Goal: Find specific fact: Find specific fact

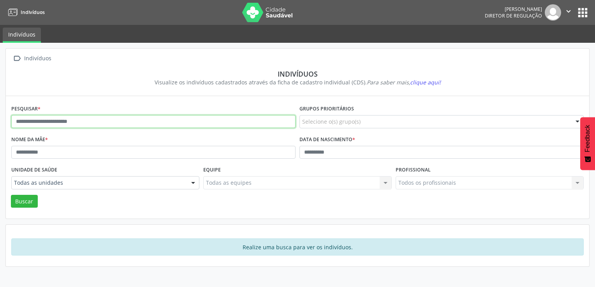
click at [31, 120] on input "text" at bounding box center [153, 121] width 284 height 13
paste input "**********"
click at [11, 195] on button "Buscar" at bounding box center [24, 201] width 27 height 13
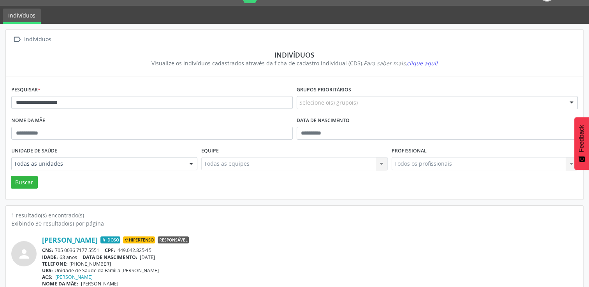
scroll to position [30, 0]
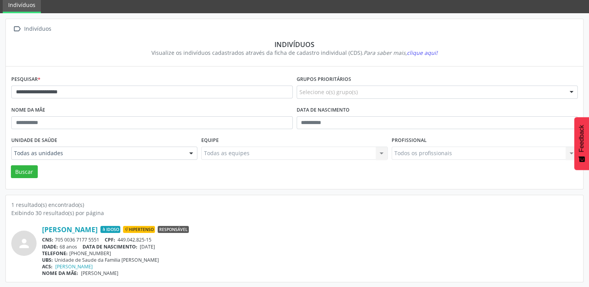
click at [90, 240] on div "CNS: 705 0036 7177 5551 CPF: 449.042.825-15" at bounding box center [310, 240] width 536 height 7
drag, startPoint x: 90, startPoint y: 240, endPoint x: 136, endPoint y: 238, distance: 45.6
click at [136, 238] on span "449.042.825-15" at bounding box center [135, 240] width 34 height 7
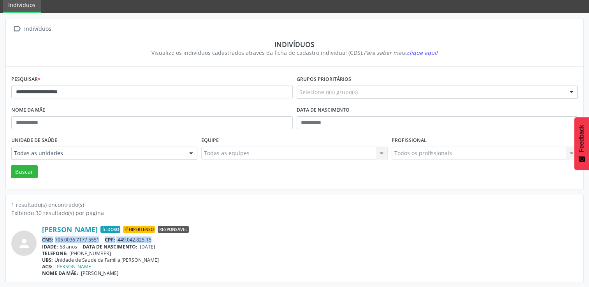
click at [136, 238] on span "449.042.825-15" at bounding box center [135, 240] width 34 height 7
drag, startPoint x: 136, startPoint y: 238, endPoint x: 101, endPoint y: 239, distance: 34.7
click at [101, 239] on div "CNS: 705 0036 7177 5551 CPF: 449.042.825-15" at bounding box center [310, 240] width 536 height 7
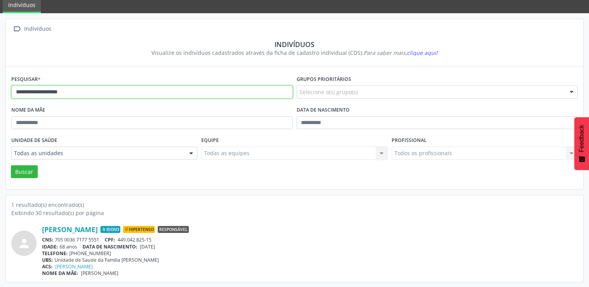
click at [76, 95] on input "**********" at bounding box center [152, 92] width 282 height 13
click at [11, 166] on button "Buscar" at bounding box center [24, 172] width 27 height 13
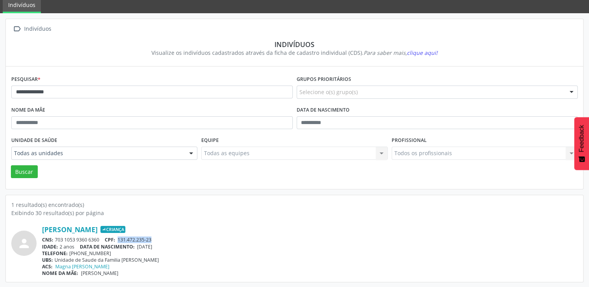
drag, startPoint x: 120, startPoint y: 241, endPoint x: 159, endPoint y: 240, distance: 39.4
click at [159, 240] on div "CNS: 703 1053 9360 6360 CPF: 131.472.235-23" at bounding box center [310, 240] width 536 height 7
copy span "131.472.235-23"
click at [48, 94] on input "**********" at bounding box center [152, 92] width 282 height 13
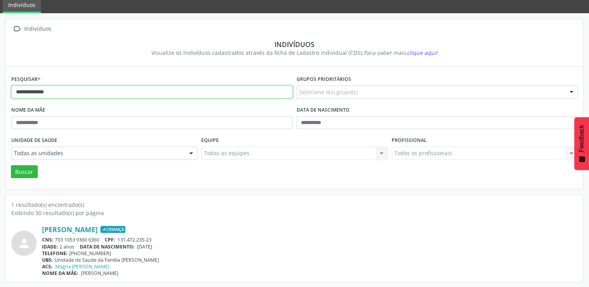
click at [48, 94] on input "**********" at bounding box center [152, 92] width 282 height 13
click at [11, 166] on button "Buscar" at bounding box center [24, 172] width 27 height 13
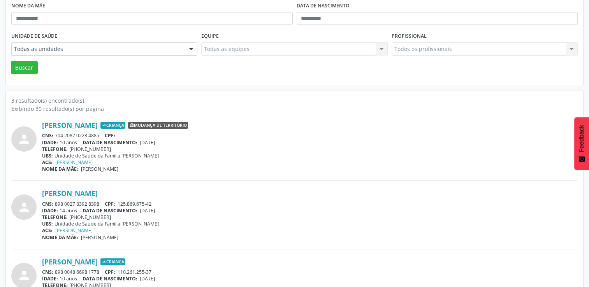
scroll to position [88, 0]
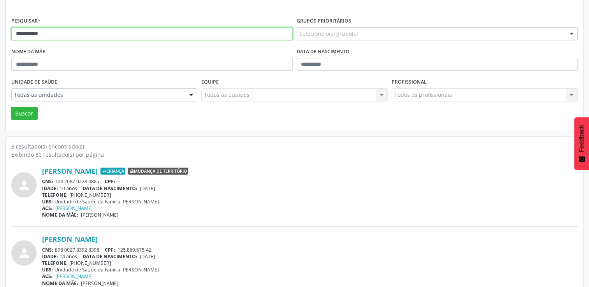
click at [84, 32] on input "**********" at bounding box center [152, 33] width 282 height 13
click at [11, 107] on button "Buscar" at bounding box center [24, 113] width 27 height 13
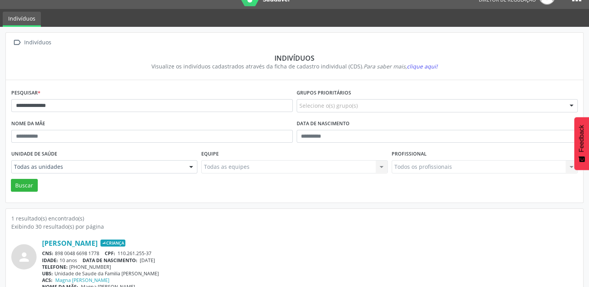
scroll to position [30, 0]
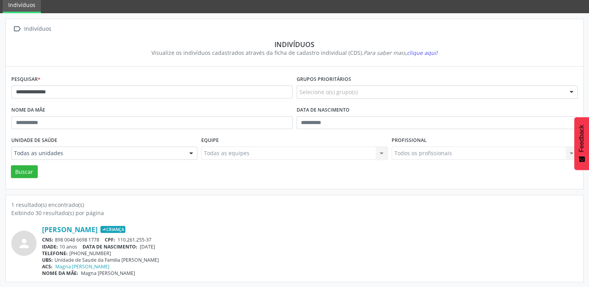
click at [121, 240] on span "110.261.255-37" at bounding box center [135, 240] width 34 height 7
drag, startPoint x: 119, startPoint y: 238, endPoint x: 157, endPoint y: 239, distance: 37.8
click at [157, 239] on div "CNS: 898 0048 6698 1778 CPF: 110.261.255-37" at bounding box center [310, 240] width 536 height 7
copy span "110.261.255-37"
click at [43, 92] on input "**********" at bounding box center [152, 92] width 282 height 13
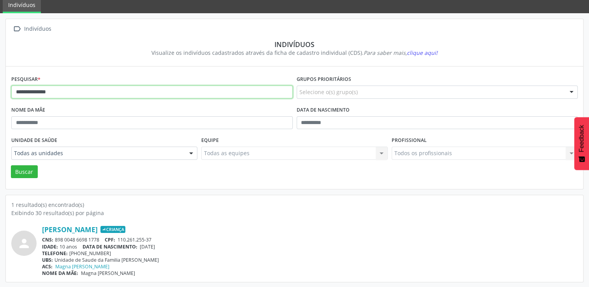
click at [43, 92] on input "**********" at bounding box center [152, 92] width 282 height 13
type input "*"
click at [11, 166] on button "Buscar" at bounding box center [24, 172] width 27 height 13
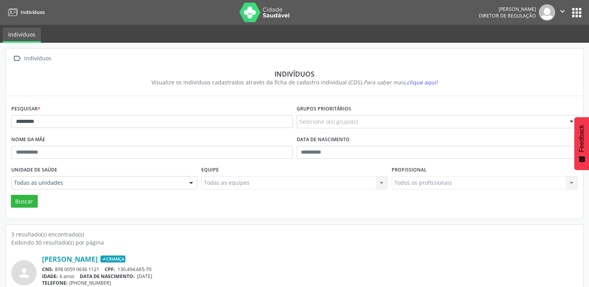
scroll to position [78, 0]
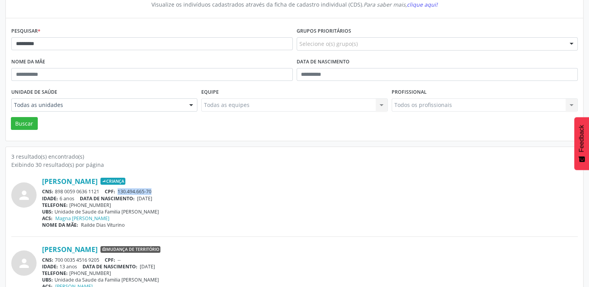
drag, startPoint x: 119, startPoint y: 193, endPoint x: 165, endPoint y: 193, distance: 45.6
click at [165, 193] on div "CNS: 898 0059 0636 1121 CPF: 130.494.665-70" at bounding box center [310, 192] width 536 height 7
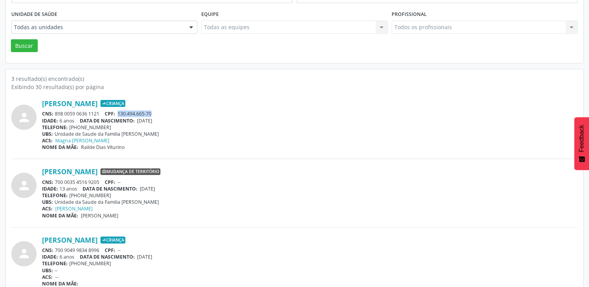
scroll to position [166, 0]
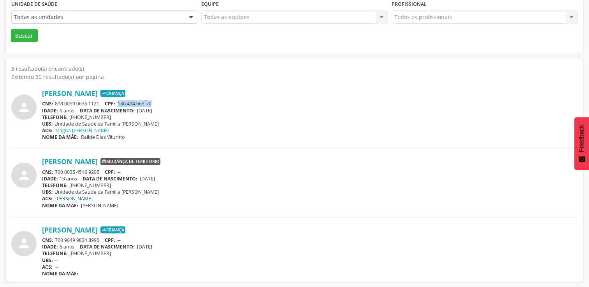
copy span "130.494.665-70"
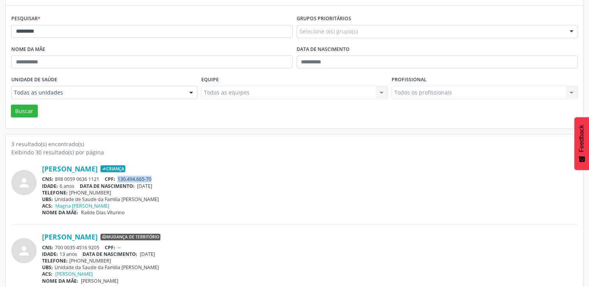
scroll to position [88, 0]
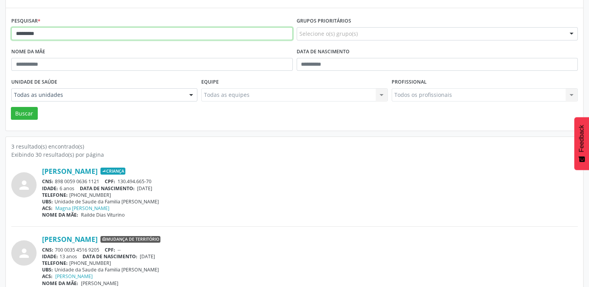
click at [37, 30] on input "*********" at bounding box center [152, 33] width 282 height 13
click at [11, 107] on button "Buscar" at bounding box center [24, 113] width 27 height 13
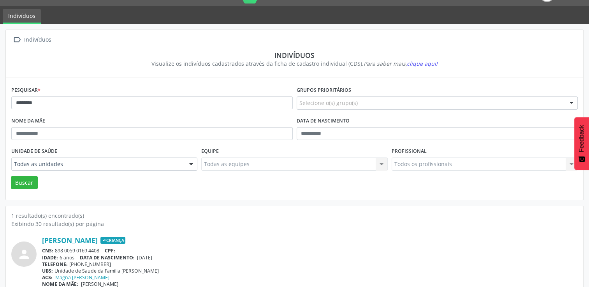
scroll to position [30, 0]
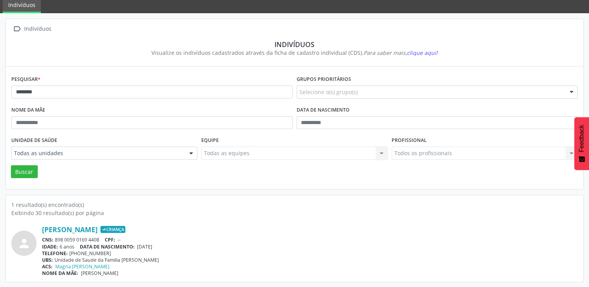
click at [87, 239] on div "CNS: 898 0059 0169 4408 CPF: --" at bounding box center [310, 240] width 536 height 7
click at [66, 237] on div "CNS: 898 0059 0169 4408 CPF: --" at bounding box center [310, 240] width 536 height 7
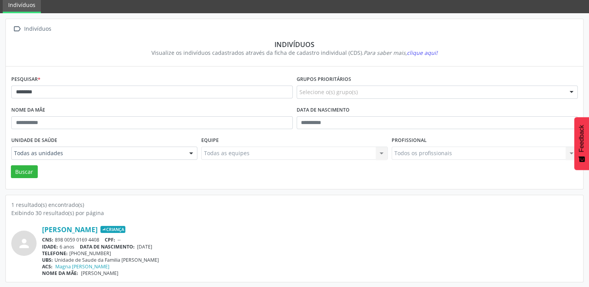
drag, startPoint x: 55, startPoint y: 239, endPoint x: 101, endPoint y: 238, distance: 46.8
click at [101, 238] on div "CNS: 898 0059 0169 4408 CPF: --" at bounding box center [310, 240] width 536 height 7
copy div "898 0059 0169 4408"
click at [65, 92] on input "********" at bounding box center [152, 92] width 282 height 13
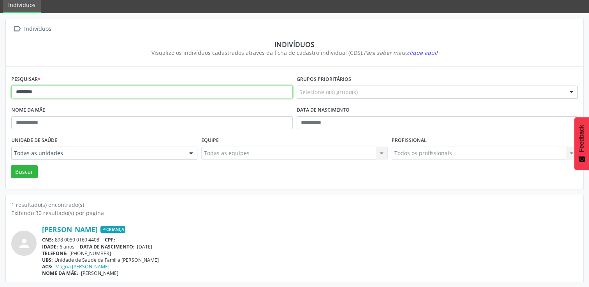
click at [65, 92] on input "********" at bounding box center [152, 92] width 282 height 13
click at [11, 166] on button "Buscar" at bounding box center [24, 172] width 27 height 13
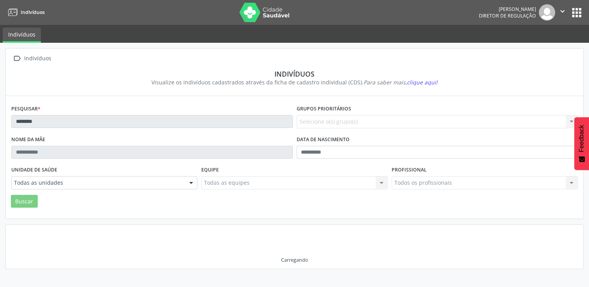
scroll to position [0, 0]
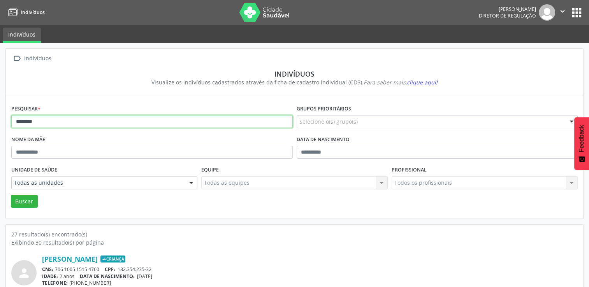
click at [83, 118] on input "********" at bounding box center [152, 121] width 282 height 13
click at [11, 195] on button "Buscar" at bounding box center [24, 201] width 27 height 13
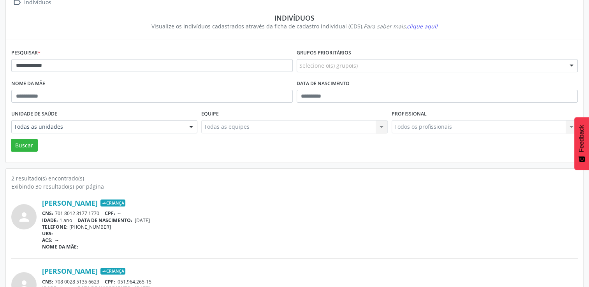
scroll to position [98, 0]
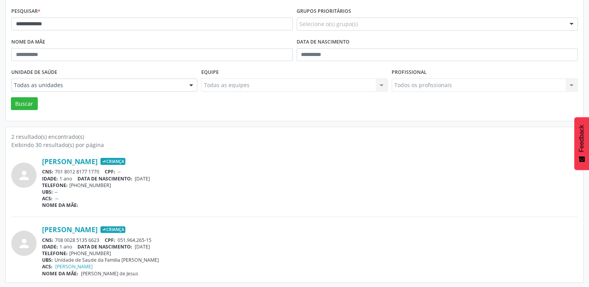
click at [126, 240] on span "051.964.265-15" at bounding box center [135, 240] width 34 height 7
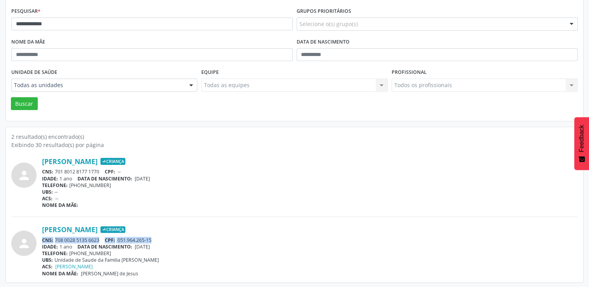
click at [126, 240] on span "051.964.265-15" at bounding box center [135, 240] width 34 height 7
drag, startPoint x: 126, startPoint y: 240, endPoint x: 149, endPoint y: 236, distance: 22.9
click at [149, 237] on span "051.964.265-15" at bounding box center [135, 240] width 34 height 7
click at [148, 237] on span "051.964.265-15" at bounding box center [135, 240] width 34 height 7
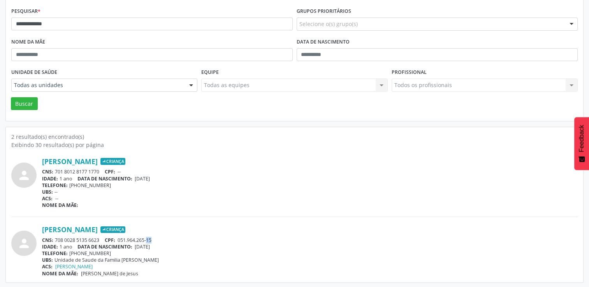
click at [148, 237] on span "051.964.265-15" at bounding box center [135, 240] width 34 height 7
drag, startPoint x: 148, startPoint y: 237, endPoint x: 136, endPoint y: 240, distance: 12.9
click at [136, 240] on span "051.964.265-15" at bounding box center [135, 240] width 34 height 7
click at [119, 241] on span "051.964.265-15" at bounding box center [135, 240] width 34 height 7
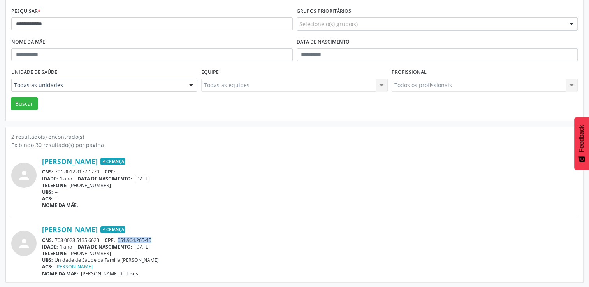
drag, startPoint x: 120, startPoint y: 239, endPoint x: 157, endPoint y: 239, distance: 37.4
click at [157, 239] on div "CNS: 708 0028 5135 6623 CPF: 051.964.265-15" at bounding box center [310, 240] width 536 height 7
copy span "051.964.265-15"
click at [51, 24] on input "**********" at bounding box center [152, 24] width 282 height 13
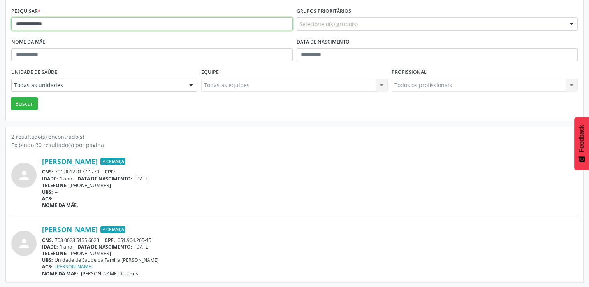
click at [51, 24] on input "**********" at bounding box center [152, 24] width 282 height 13
click at [11, 97] on button "Buscar" at bounding box center [24, 103] width 27 height 13
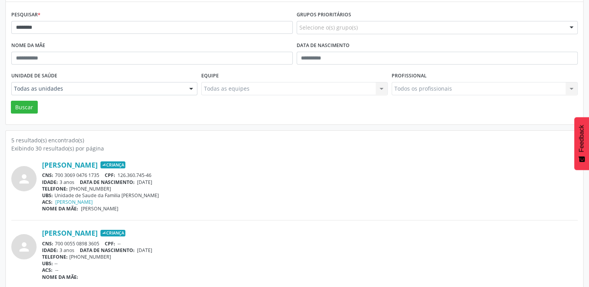
scroll to position [0, 0]
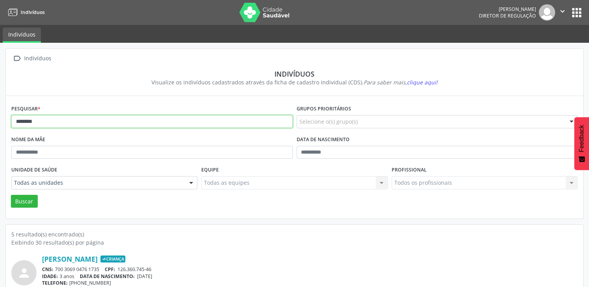
click at [50, 127] on input "********" at bounding box center [152, 121] width 282 height 13
type input "**********"
click at [11, 195] on button "Buscar" at bounding box center [24, 201] width 27 height 13
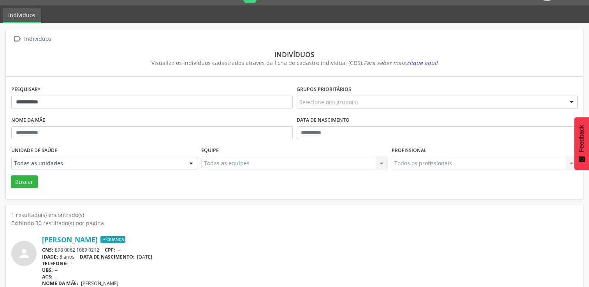
scroll to position [30, 0]
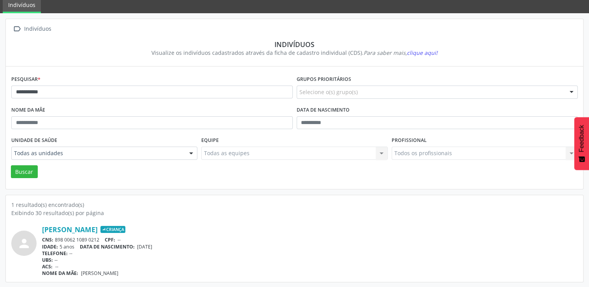
click at [78, 241] on div "CNS: 898 0062 1089 0212 CPF: --" at bounding box center [310, 240] width 536 height 7
drag, startPoint x: 78, startPoint y: 241, endPoint x: 58, endPoint y: 240, distance: 19.9
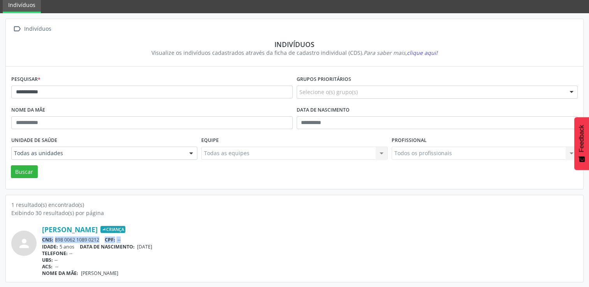
click at [58, 240] on div "CNS: 898 0062 1089 0212 CPF: --" at bounding box center [310, 240] width 536 height 7
click at [69, 227] on link "[PERSON_NAME]" at bounding box center [70, 230] width 56 height 9
click at [90, 237] on div "CNS: 898 0062 1089 0212 CPF: --" at bounding box center [310, 240] width 536 height 7
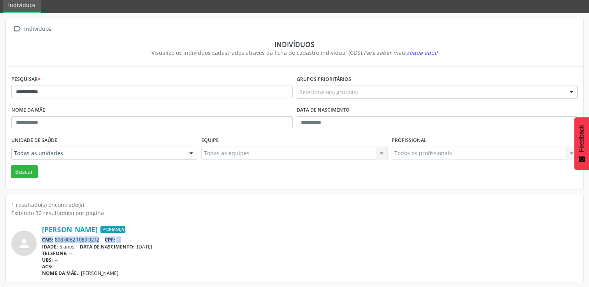
click at [87, 238] on div "CNS: 898 0062 1089 0212 CPF: --" at bounding box center [310, 240] width 536 height 7
click at [60, 241] on div "CNS: 898 0062 1089 0212 CPF: --" at bounding box center [310, 240] width 536 height 7
drag, startPoint x: 58, startPoint y: 238, endPoint x: 74, endPoint y: 239, distance: 16.4
click at [74, 239] on div "CNS: 898 0062 1089 0212 CPF: --" at bounding box center [310, 240] width 536 height 7
drag, startPoint x: 74, startPoint y: 239, endPoint x: 61, endPoint y: 241, distance: 13.3
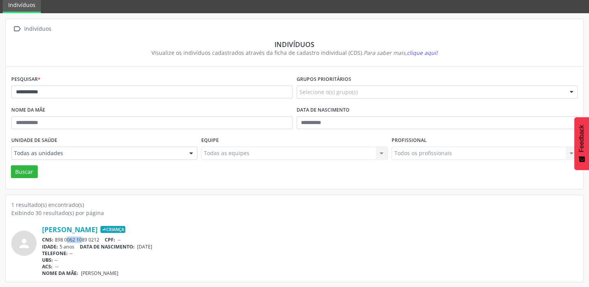
click at [61, 241] on div "CNS: 898 0062 1089 0212 CPF: --" at bounding box center [310, 240] width 536 height 7
drag, startPoint x: 55, startPoint y: 237, endPoint x: 100, endPoint y: 238, distance: 45.6
click at [100, 238] on div "CNS: 898 0062 1089 0212 CPF: --" at bounding box center [310, 240] width 536 height 7
copy div "898 0062 1089 0212"
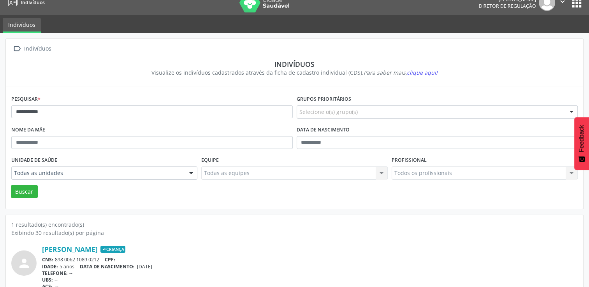
scroll to position [0, 0]
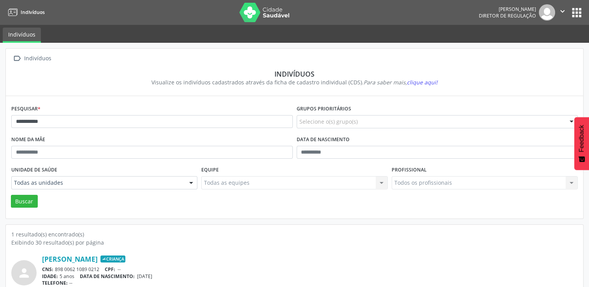
click at [575, 7] on button "apps" at bounding box center [577, 13] width 14 height 14
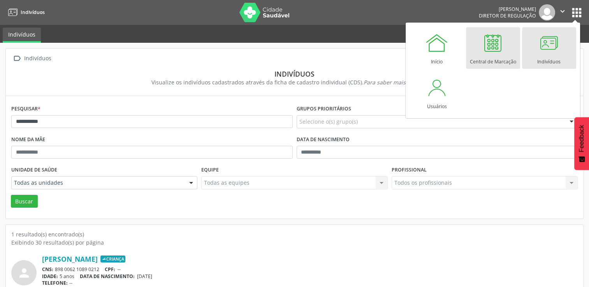
click at [493, 51] on div at bounding box center [492, 42] width 23 height 23
